Goal: Transaction & Acquisition: Register for event/course

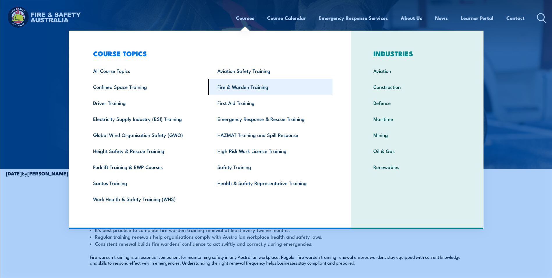
click at [244, 84] on link "Fire & Warden Training" at bounding box center [270, 87] width 124 height 16
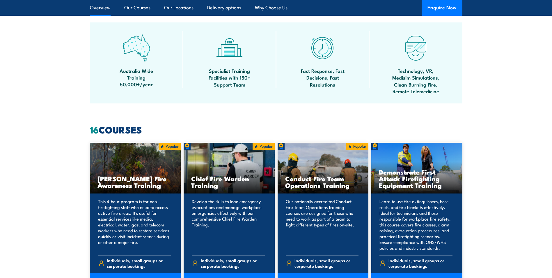
scroll to position [349, 0]
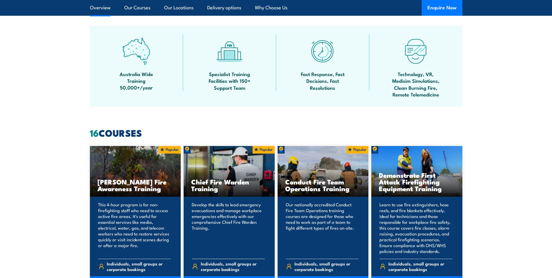
click at [216, 166] on div "Chief Fire Warden Training" at bounding box center [229, 171] width 91 height 51
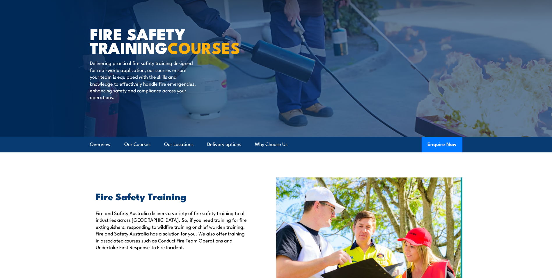
scroll to position [0, 0]
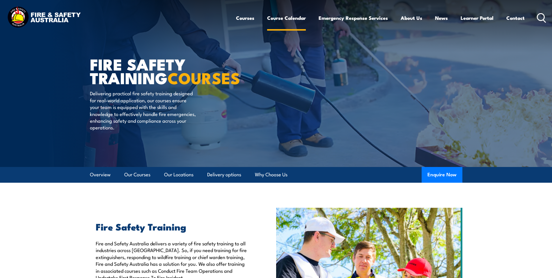
click at [287, 16] on link "Course Calendar" at bounding box center [286, 17] width 39 height 15
click at [283, 18] on link "Course Calendar" at bounding box center [286, 17] width 39 height 15
